Goal: Task Accomplishment & Management: Complete application form

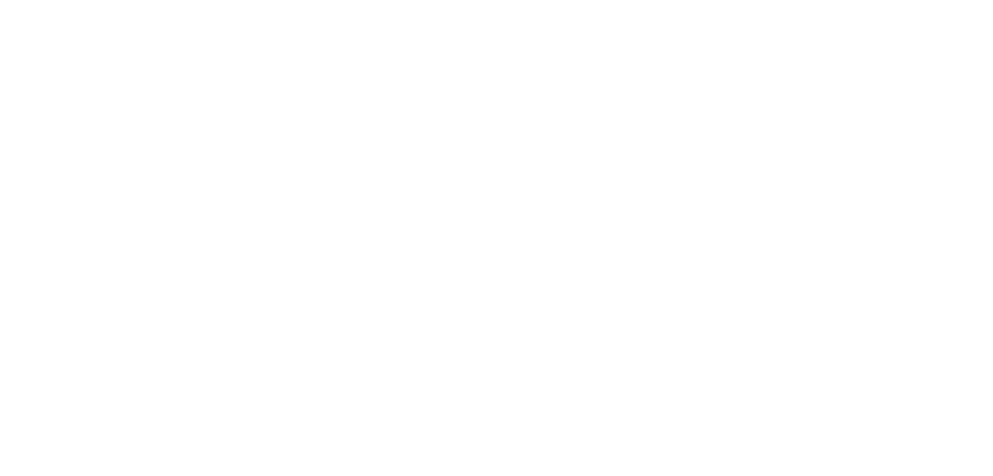
select select "Song"
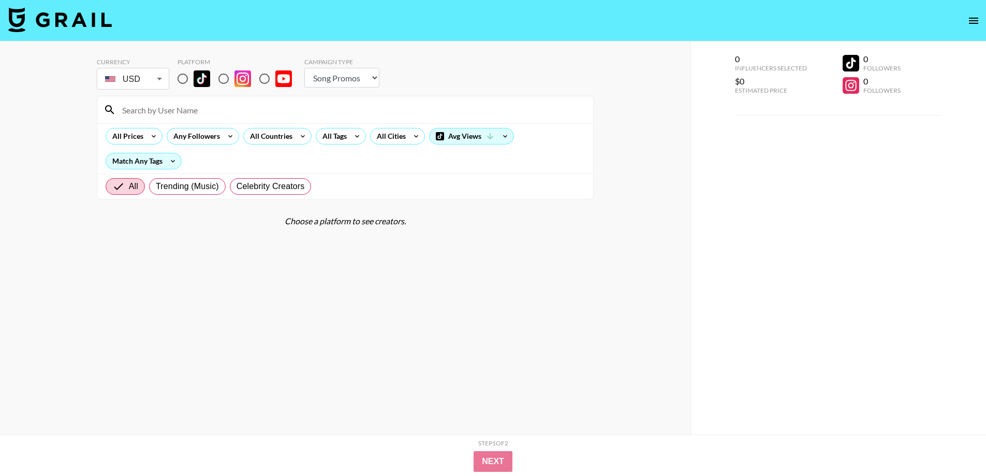
click at [188, 78] on input "radio" at bounding box center [183, 79] width 22 height 22
radio input "true"
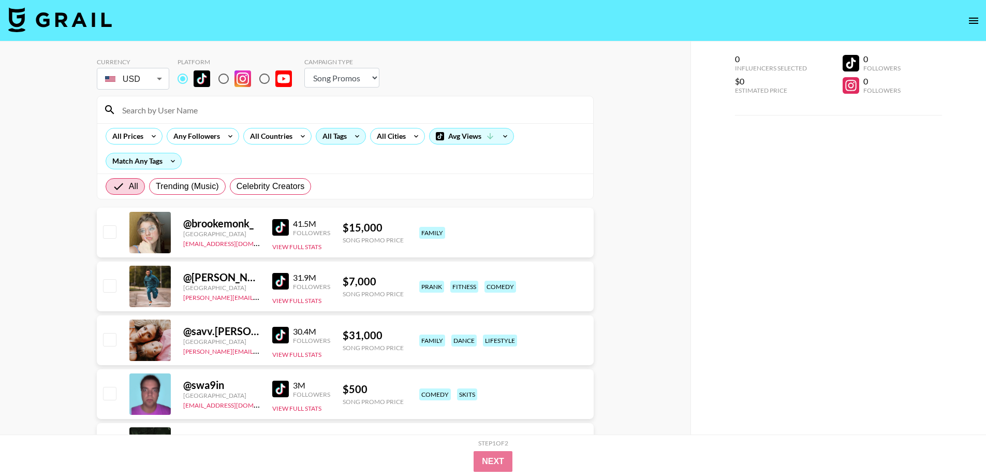
click at [355, 136] on icon at bounding box center [357, 136] width 4 height 3
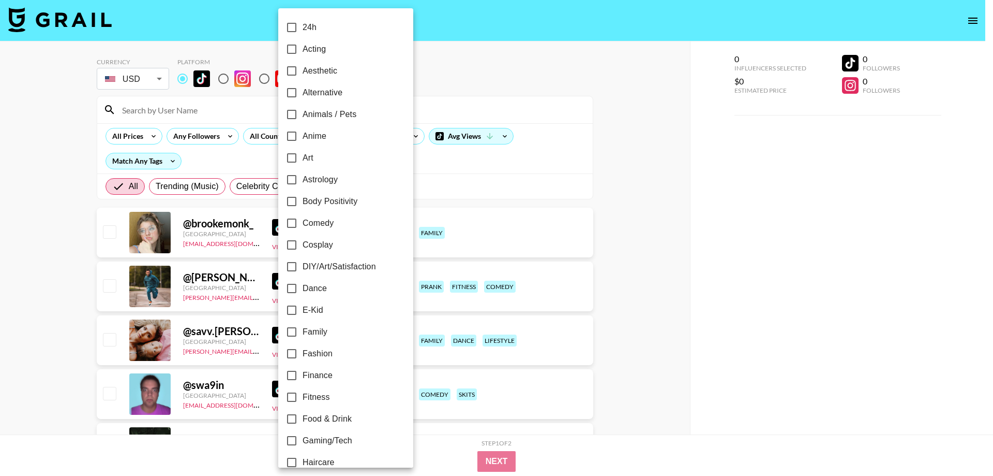
click at [331, 95] on span "Alternative" at bounding box center [323, 92] width 40 height 12
click at [303, 95] on input "Alternative" at bounding box center [292, 93] width 22 height 22
checkbox input "true"
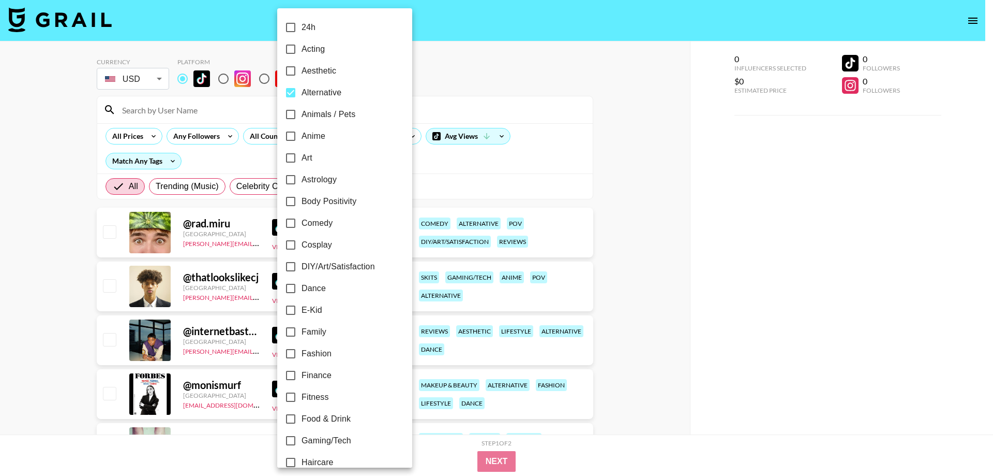
drag, startPoint x: 0, startPoint y: 243, endPoint x: 6, endPoint y: 242, distance: 6.3
click at [0, 244] on div at bounding box center [496, 238] width 993 height 476
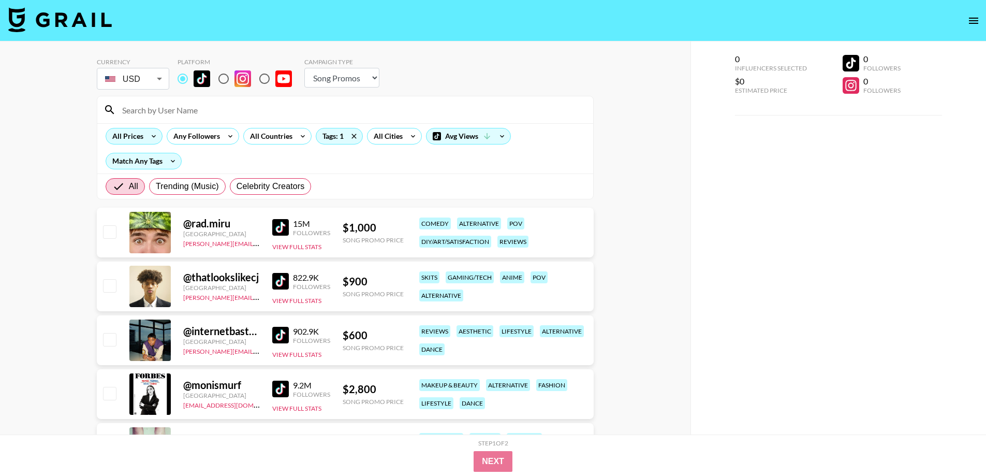
click at [128, 134] on div "All Prices" at bounding box center [125, 136] width 39 height 16
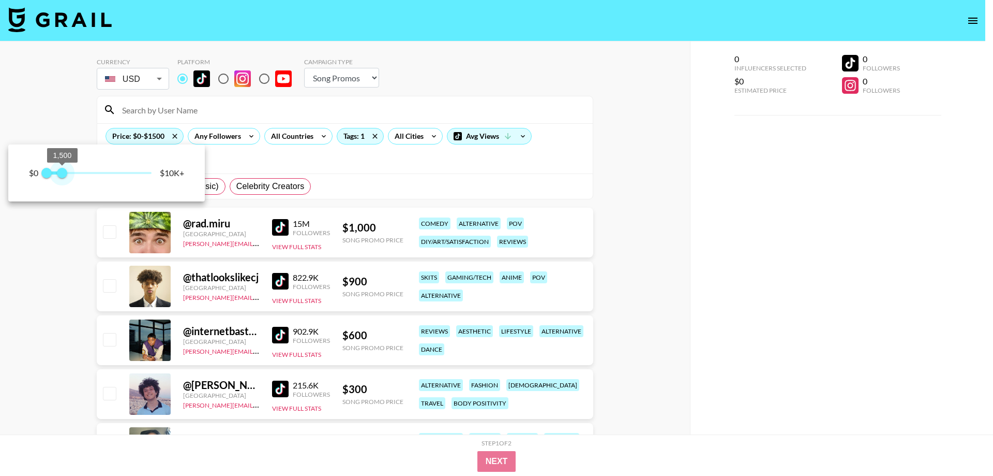
type input "1750"
drag, startPoint x: 148, startPoint y: 172, endPoint x: 66, endPoint y: 172, distance: 82.3
click at [66, 172] on span "1,750" at bounding box center [65, 173] width 10 height 10
click at [0, 314] on div at bounding box center [496, 238] width 993 height 476
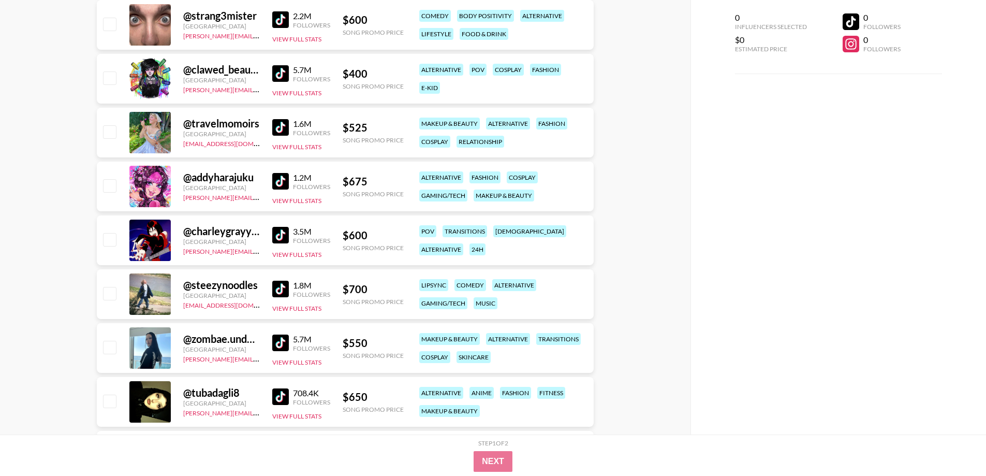
scroll to position [1811, 0]
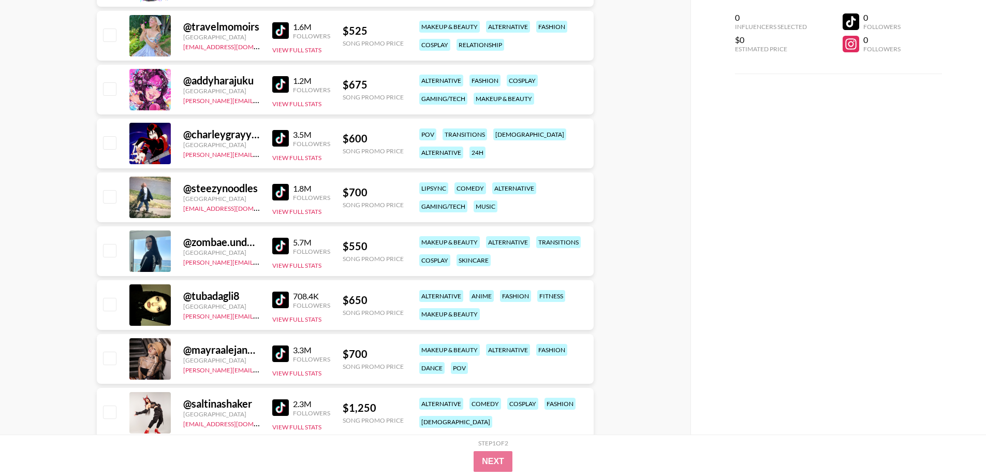
click at [289, 248] on link at bounding box center [282, 246] width 21 height 17
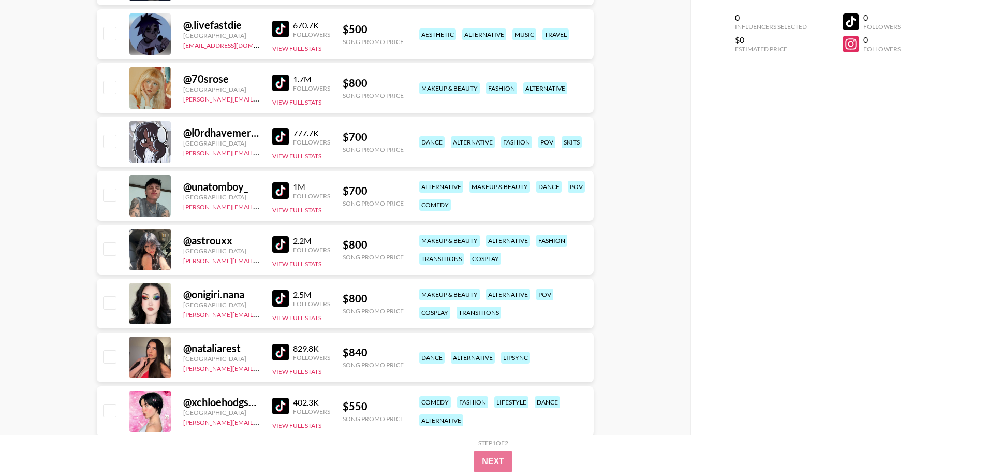
scroll to position [2535, 0]
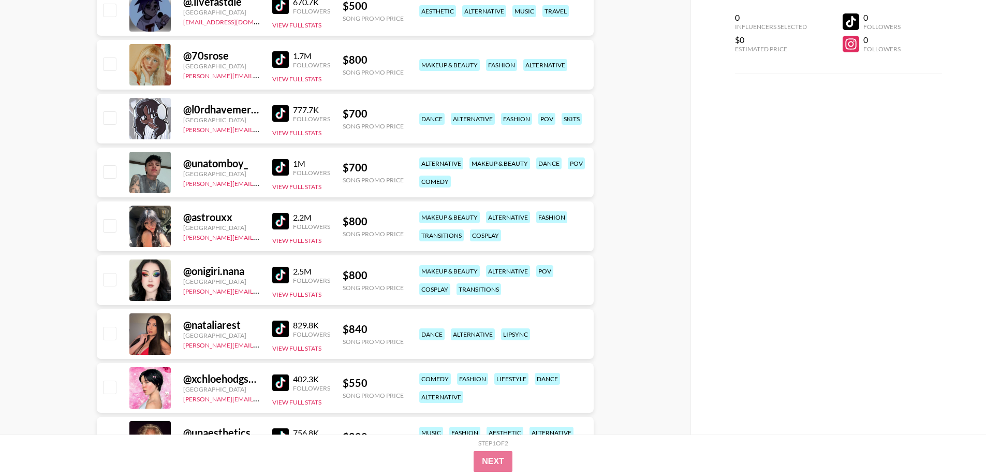
click at [279, 272] on img at bounding box center [280, 274] width 17 height 17
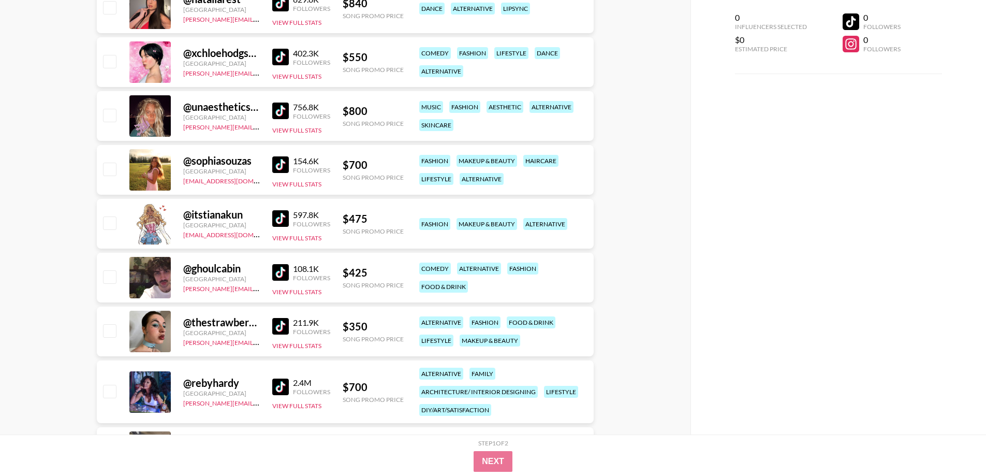
scroll to position [2898, 0]
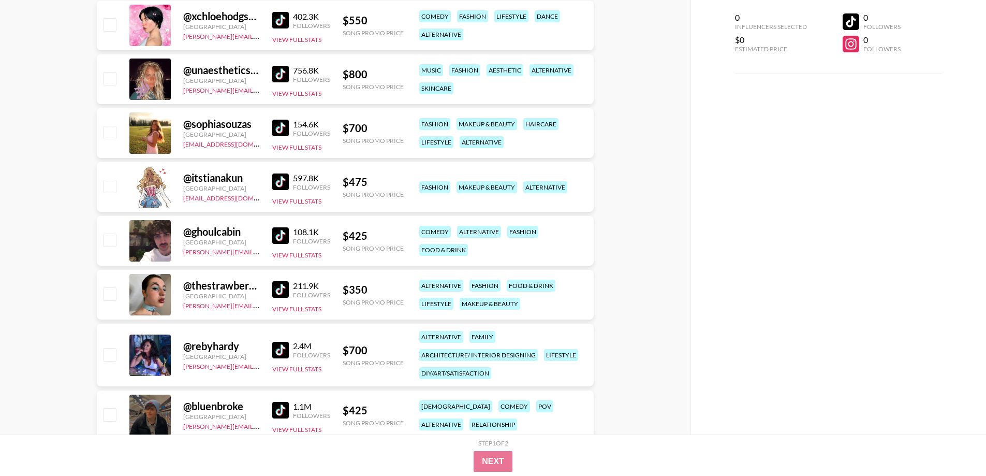
click at [279, 292] on img at bounding box center [280, 289] width 17 height 17
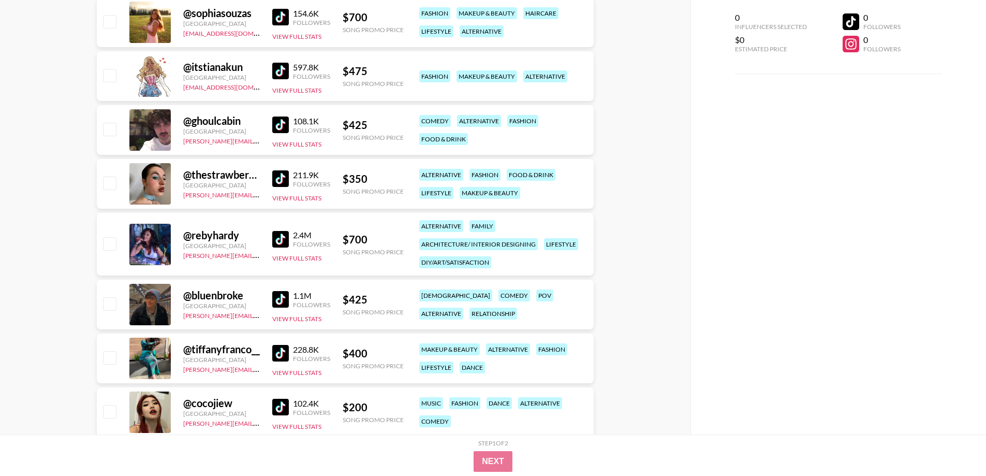
scroll to position [3018, 0]
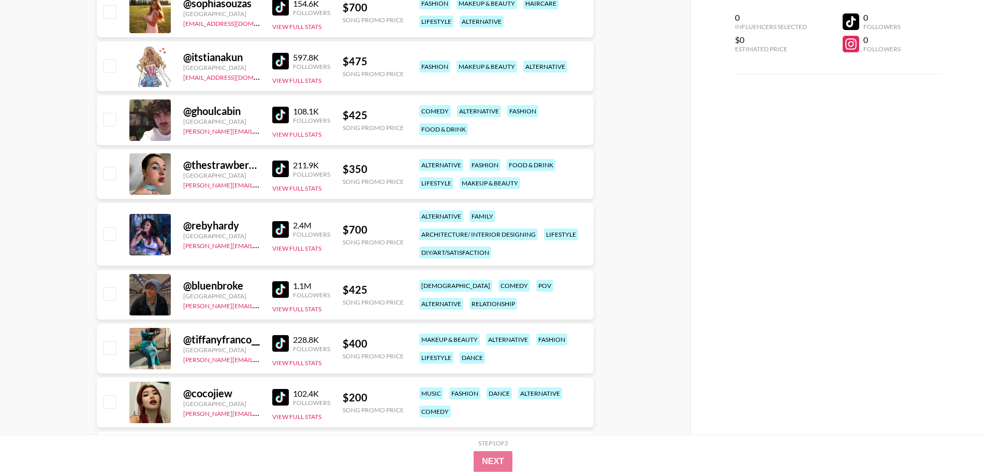
click at [276, 231] on img at bounding box center [280, 229] width 17 height 17
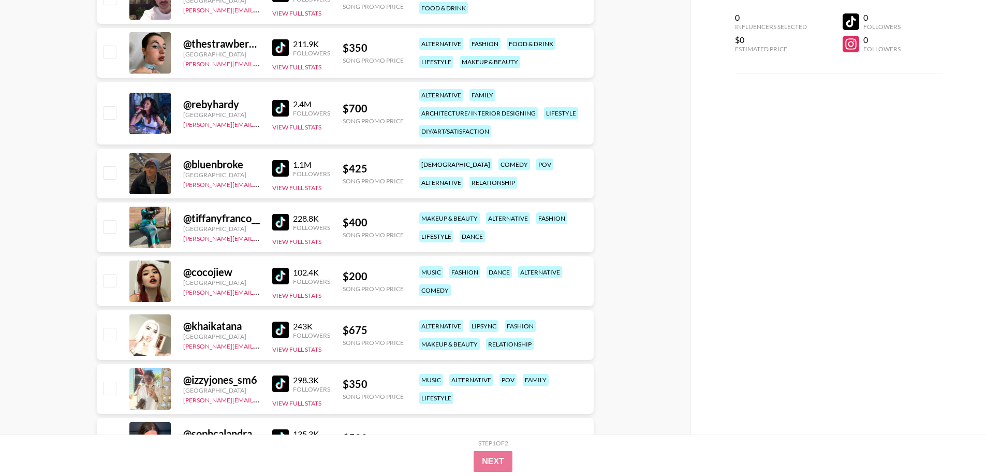
click at [278, 275] on img at bounding box center [280, 276] width 17 height 17
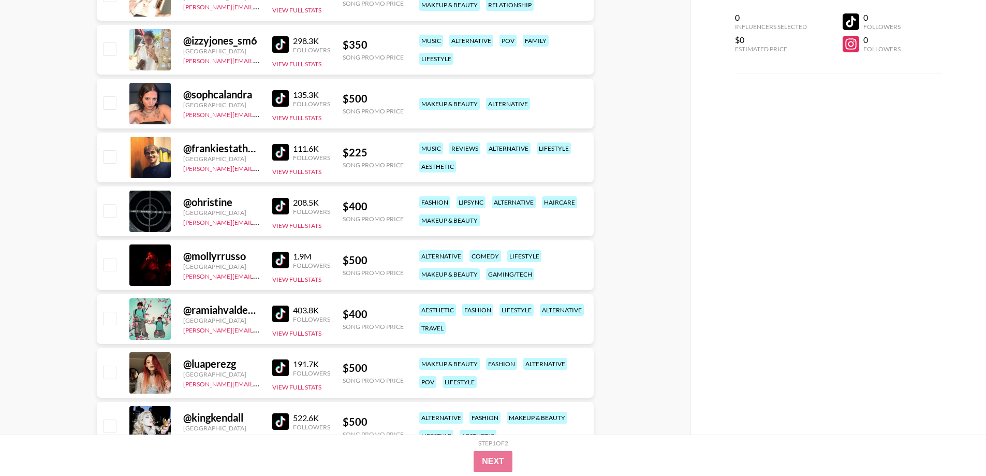
scroll to position [3502, 0]
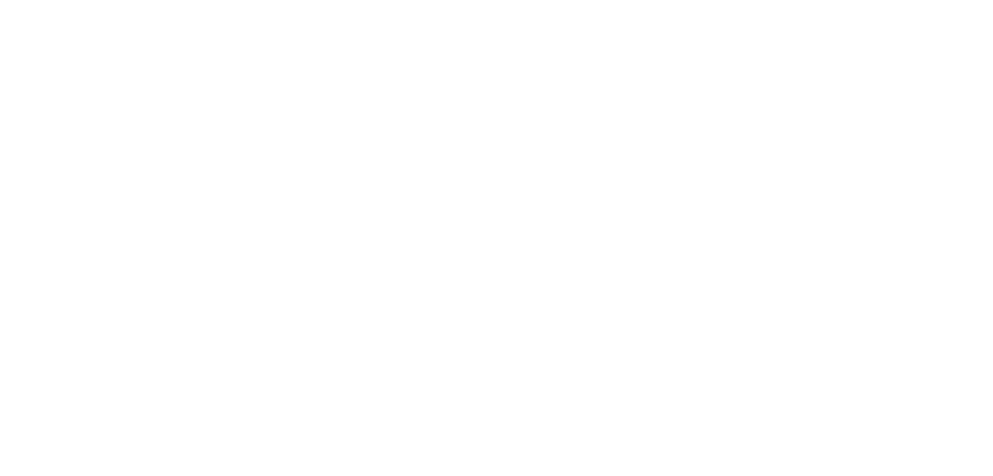
select select "Song"
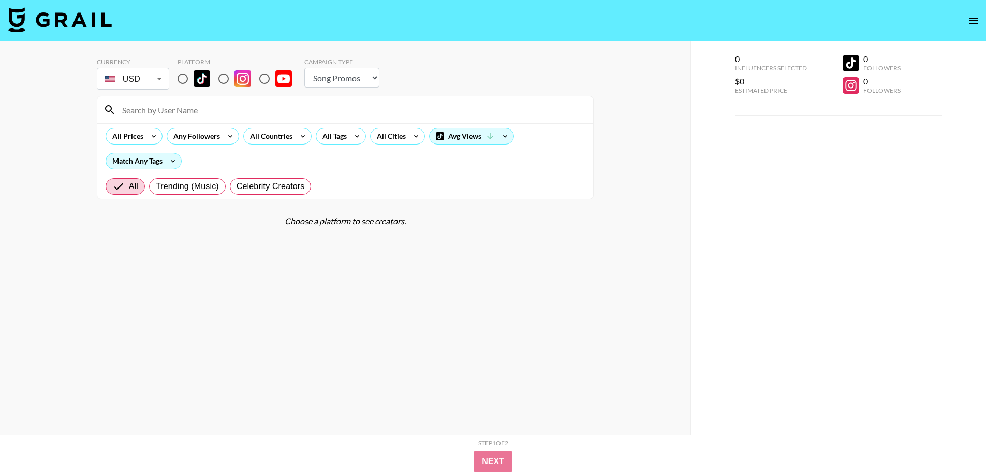
click at [219, 80] on input "radio" at bounding box center [224, 79] width 22 height 22
radio input "true"
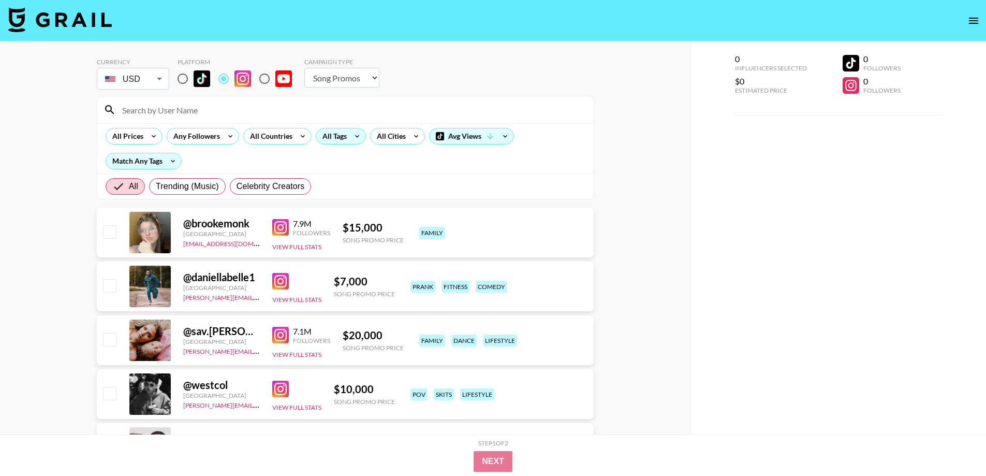
click at [353, 132] on icon at bounding box center [357, 136] width 17 height 16
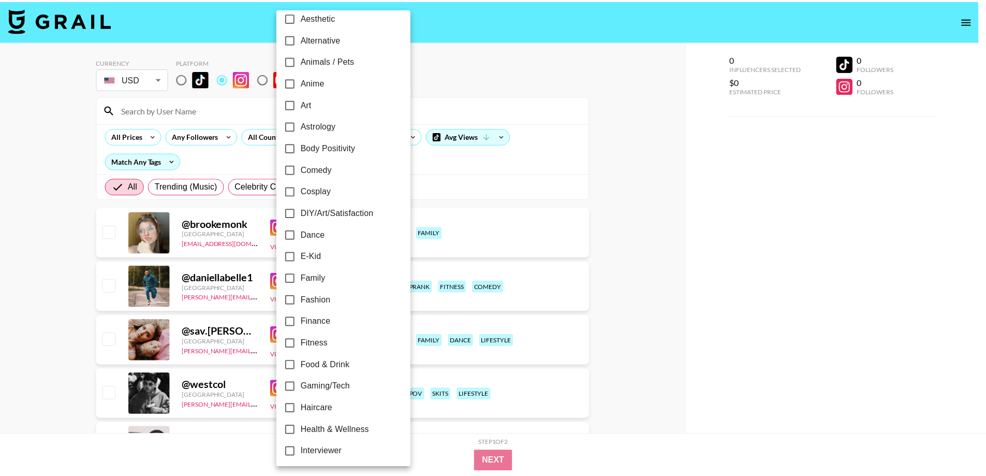
scroll to position [47, 0]
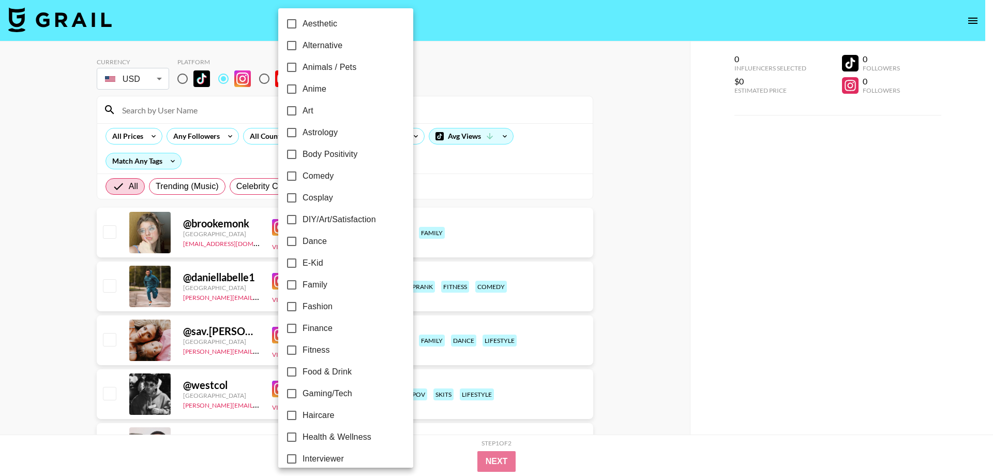
click at [313, 259] on span "E-Kid" at bounding box center [313, 263] width 21 height 12
click at [303, 259] on input "E-Kid" at bounding box center [292, 263] width 22 height 22
checkbox input "true"
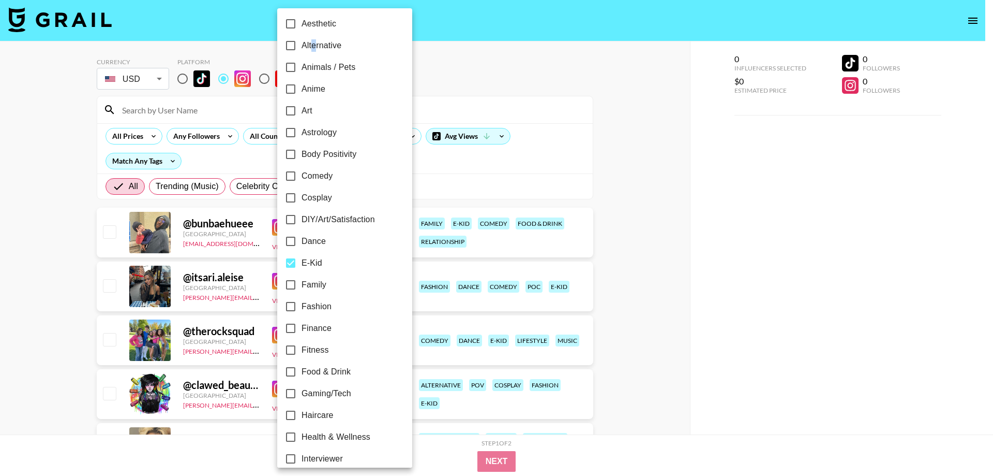
click at [314, 48] on span "Alternative" at bounding box center [322, 45] width 40 height 12
click at [292, 43] on input "Alternative" at bounding box center [291, 46] width 22 height 22
checkbox input "true"
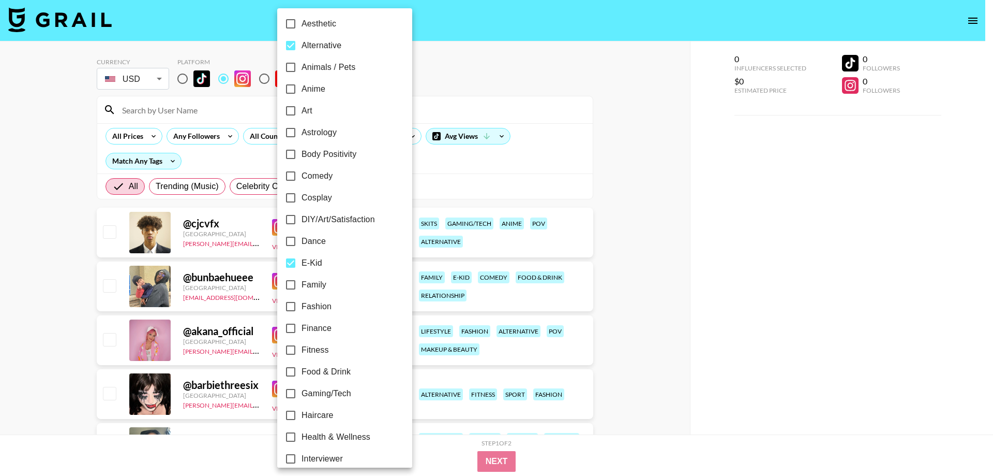
click at [0, 226] on div at bounding box center [496, 238] width 993 height 476
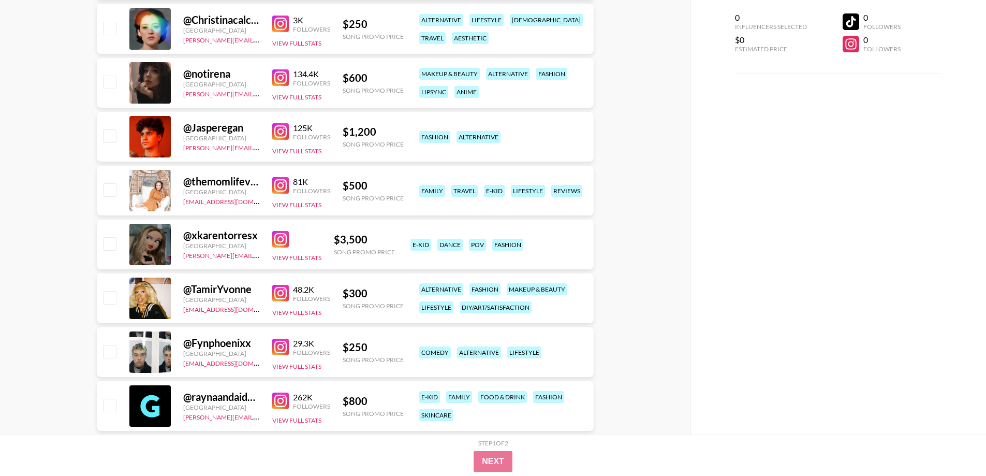
scroll to position [3471, 0]
